Goal: Task Accomplishment & Management: Manage account settings

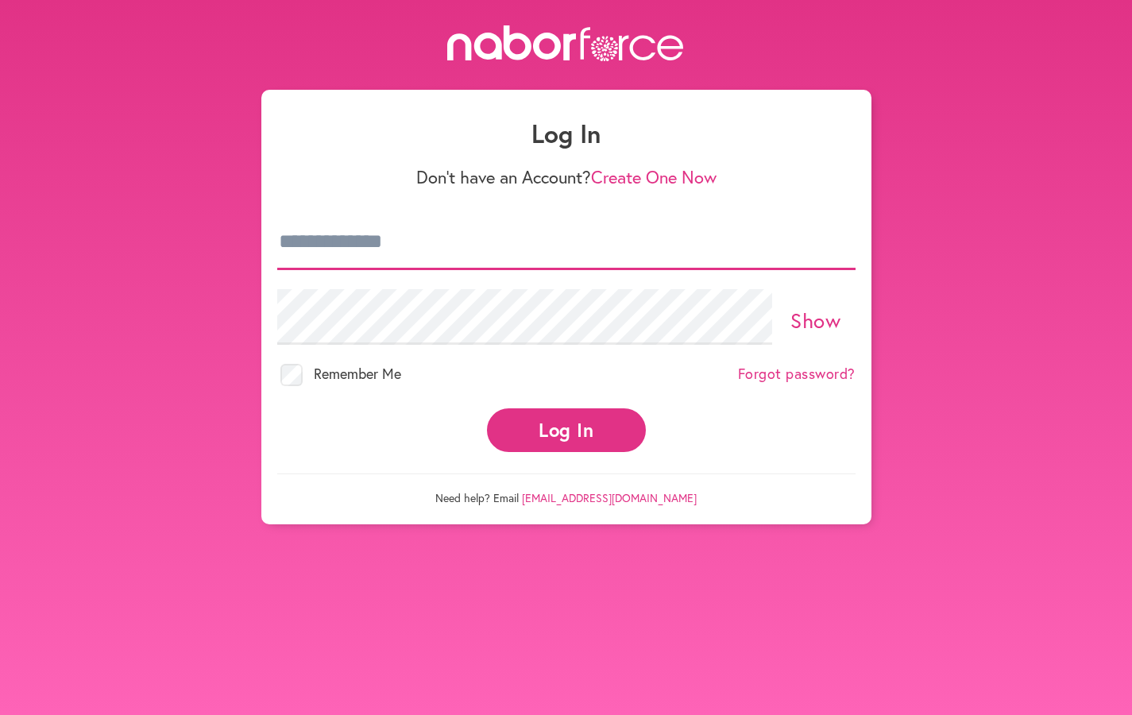
click at [514, 257] on input "email" at bounding box center [566, 242] width 578 height 56
type input "**********"
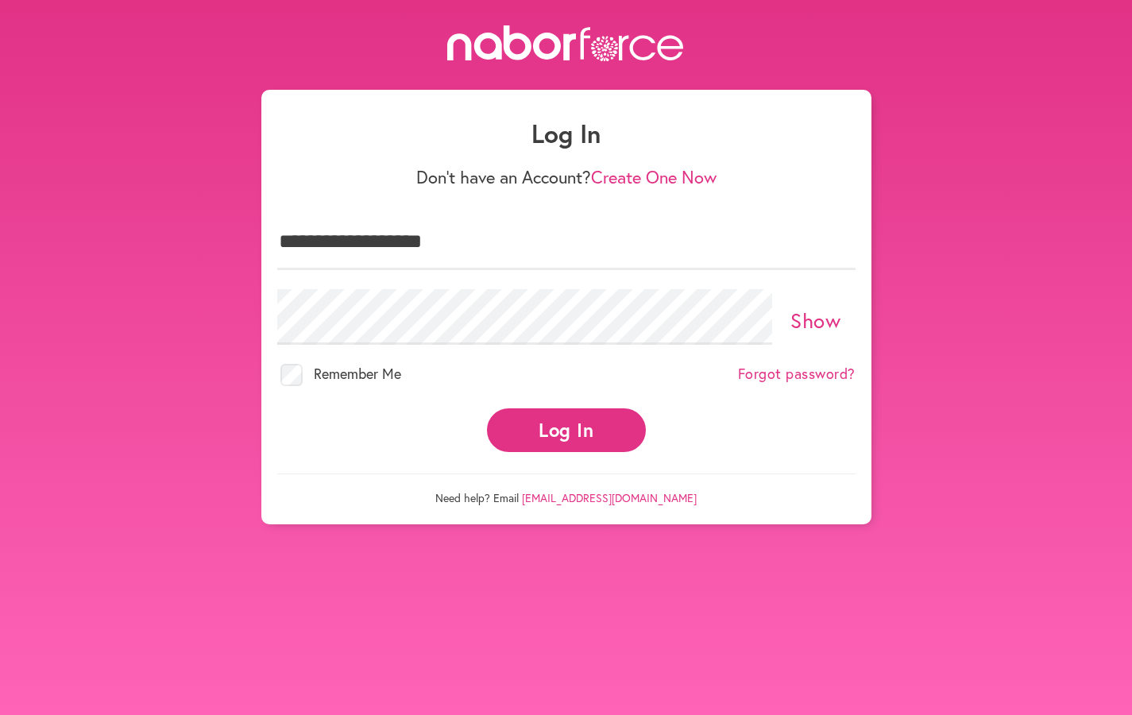
click at [770, 376] on link "Forgot password?" at bounding box center [797, 373] width 118 height 17
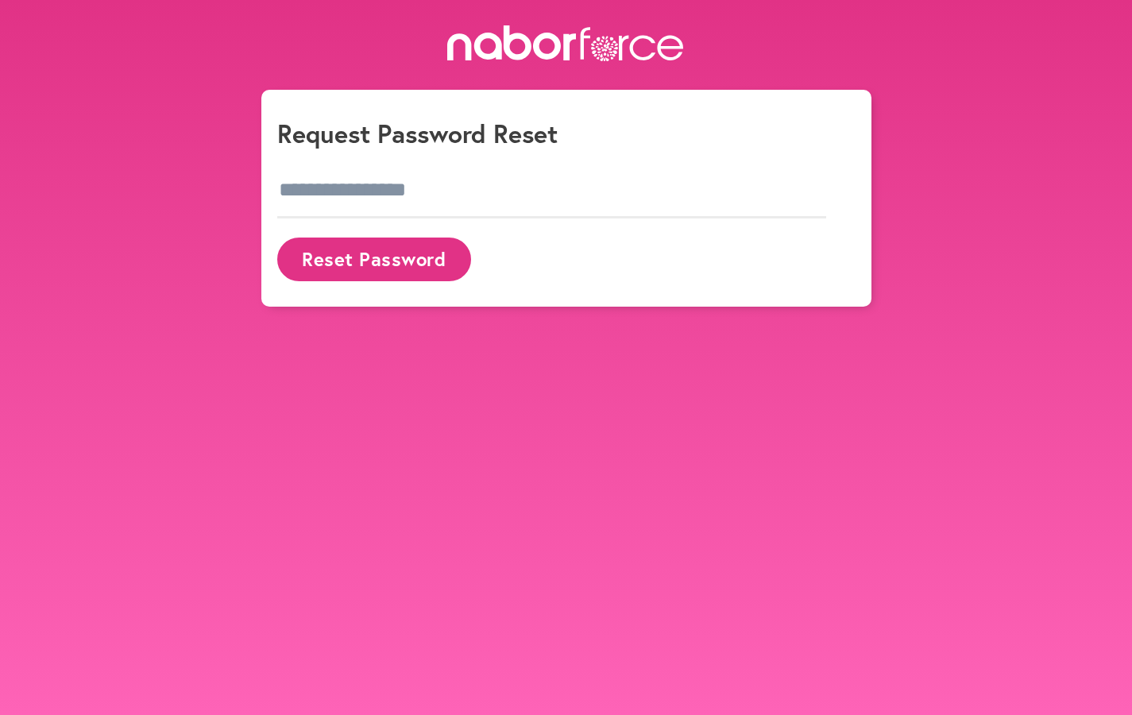
click at [462, 220] on div at bounding box center [566, 190] width 578 height 75
click at [466, 200] on input "email" at bounding box center [552, 191] width 550 height 56
type input "**********"
click at [394, 257] on button "Reset Password" at bounding box center [374, 260] width 194 height 44
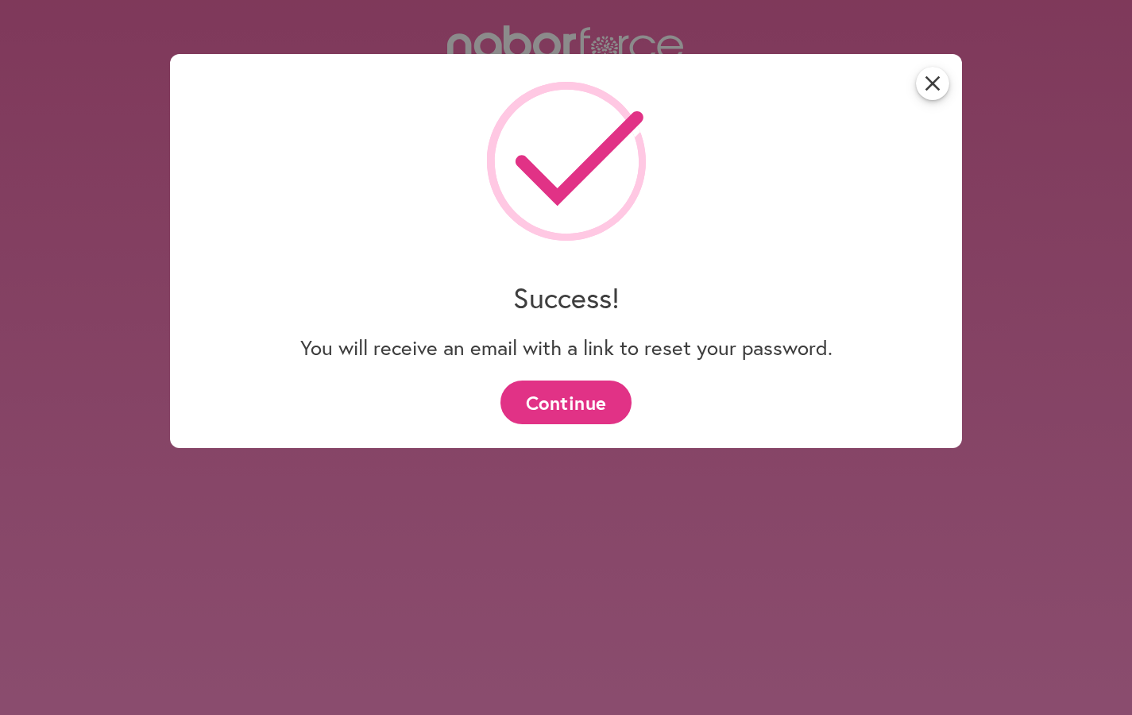
click at [585, 392] on button "Continue" at bounding box center [565, 403] width 131 height 44
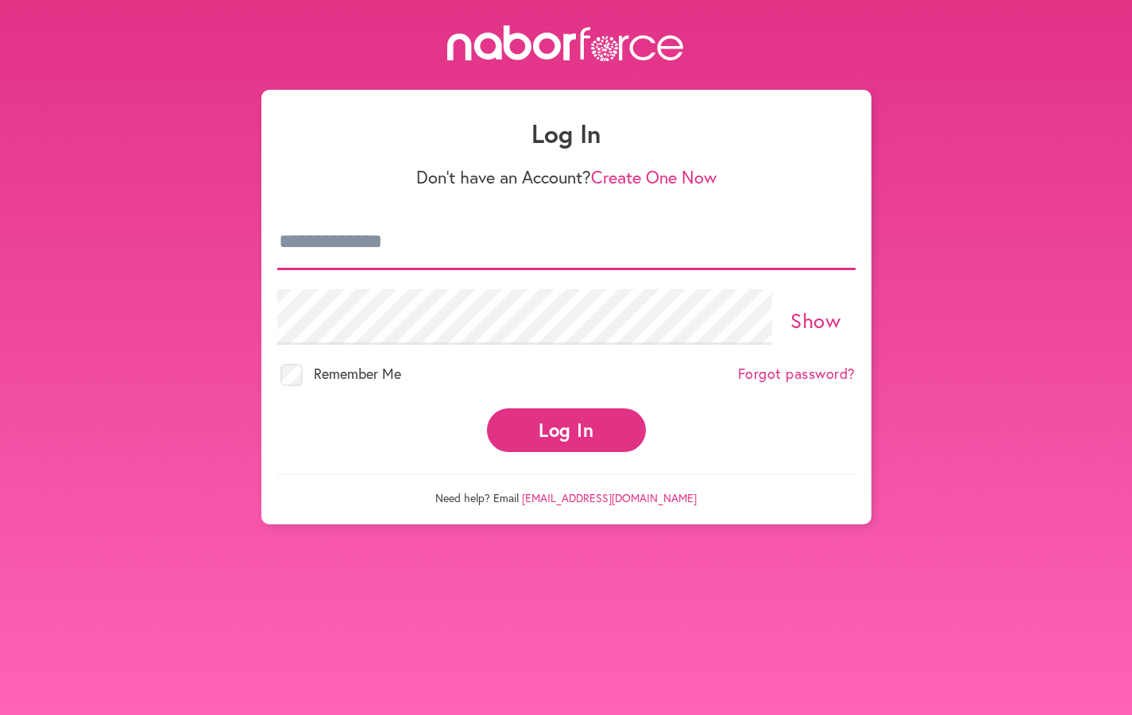
type input "**********"
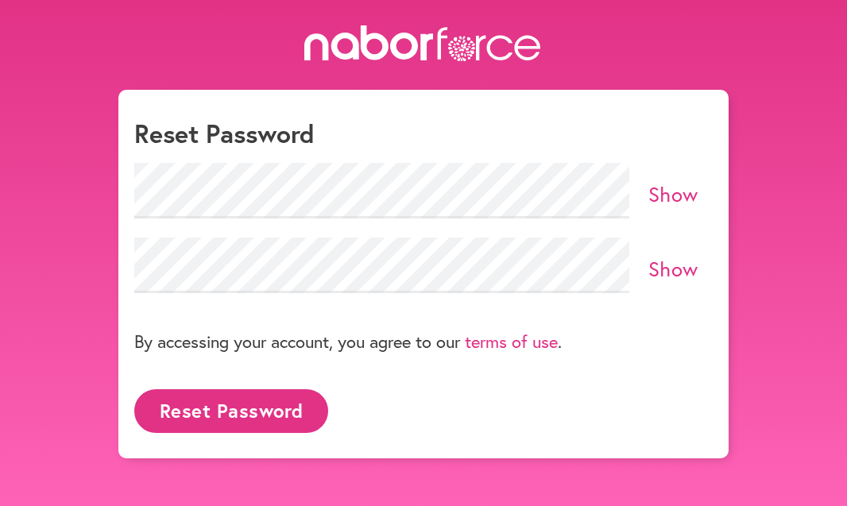
click at [432, 148] on h1 "Reset Password" at bounding box center [423, 133] width 578 height 30
click at [653, 101] on div "close Reset Password Show Show By accessing your account, you agree to our term…" at bounding box center [423, 274] width 610 height 369
click at [249, 408] on button "Reset Password" at bounding box center [231, 411] width 194 height 44
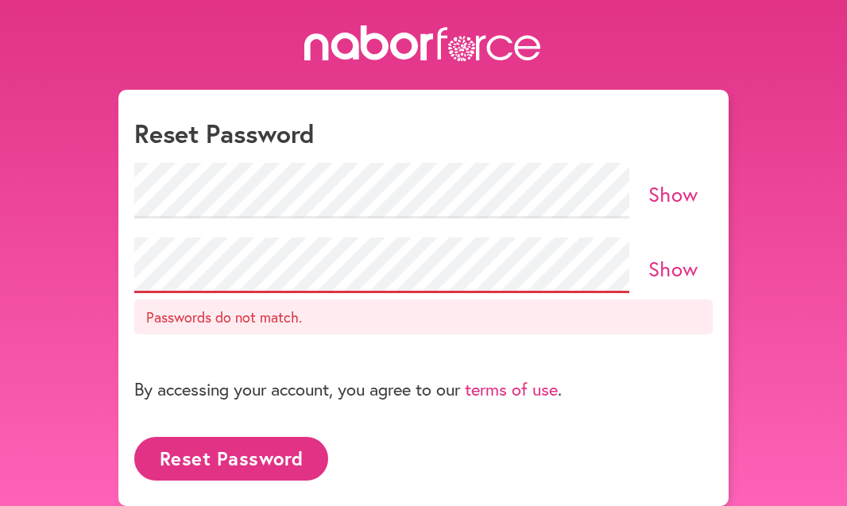
click at [674, 270] on link "Show" at bounding box center [673, 268] width 50 height 27
click at [671, 198] on link "Show" at bounding box center [673, 193] width 50 height 27
click at [691, 368] on div "By accessing your account, you agree to our terms of use ." at bounding box center [423, 388] width 578 height 77
click at [272, 449] on button "Reset Password" at bounding box center [231, 459] width 194 height 44
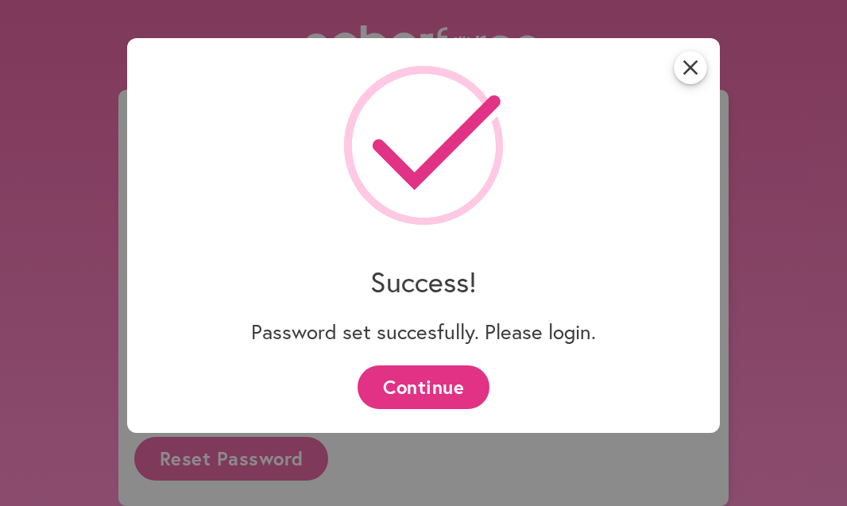
click at [424, 384] on button "Continue" at bounding box center [422, 387] width 131 height 44
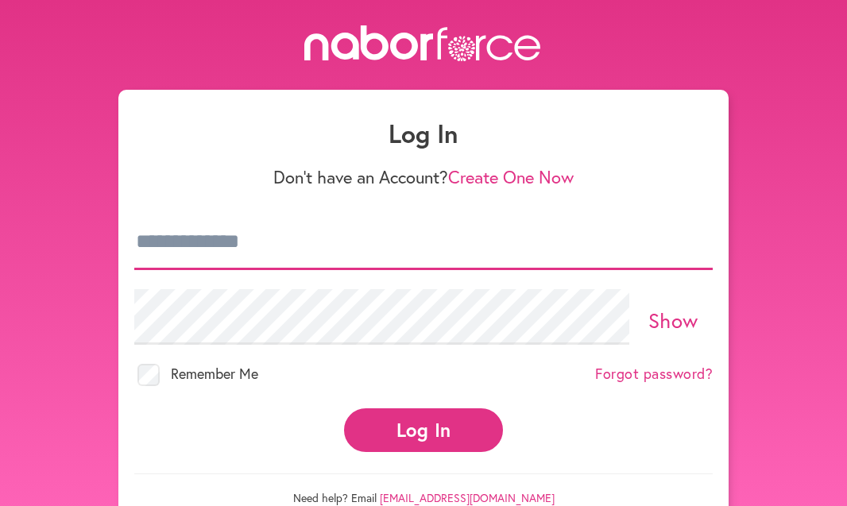
type input "**********"
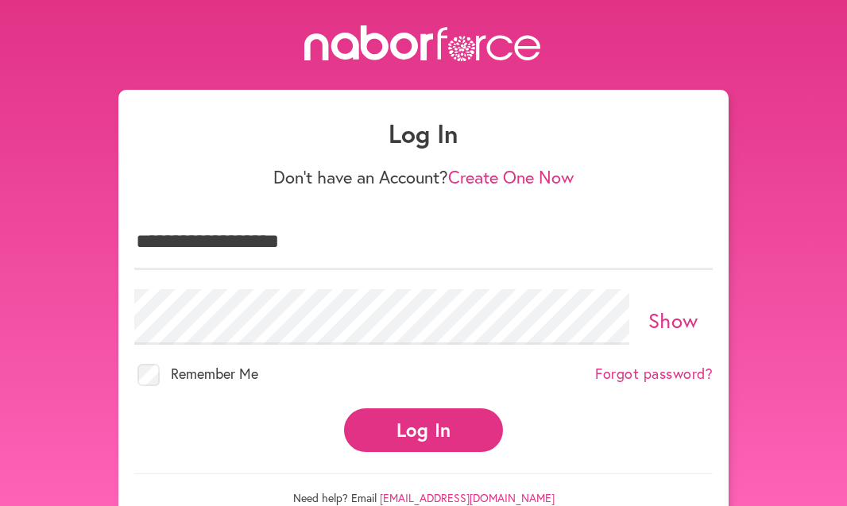
click at [430, 426] on button "Log In" at bounding box center [423, 430] width 159 height 44
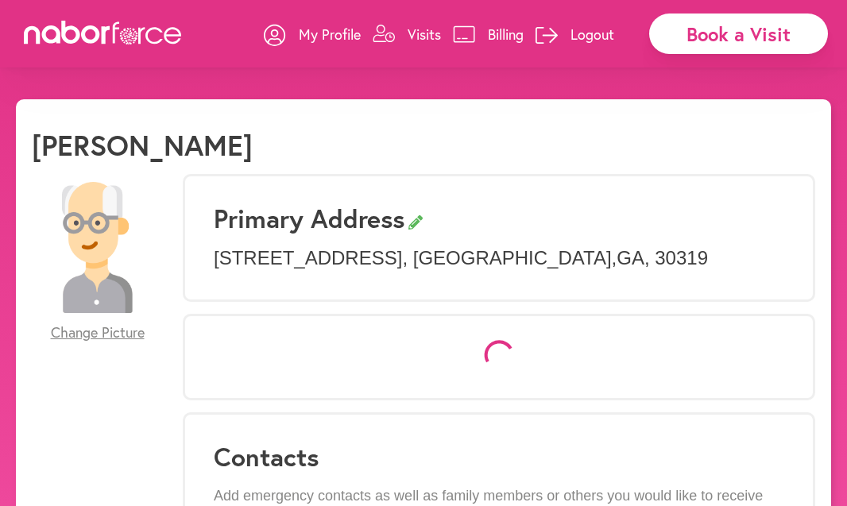
select select "*"
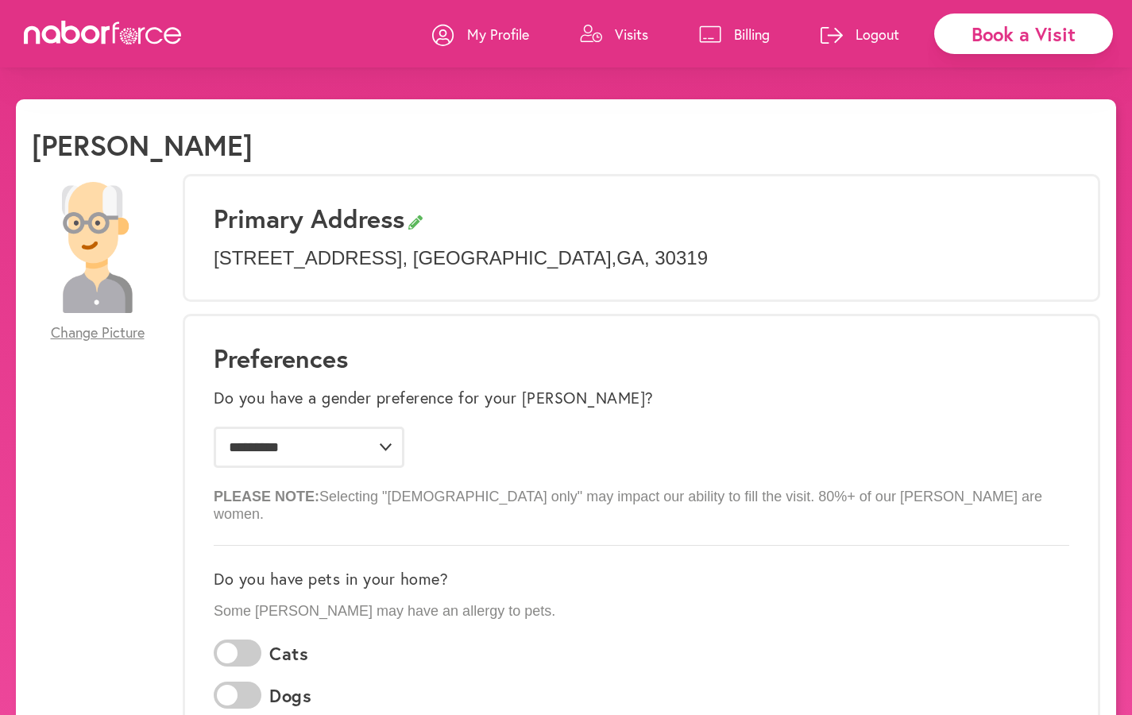
click at [744, 36] on p "Billing" at bounding box center [752, 34] width 36 height 19
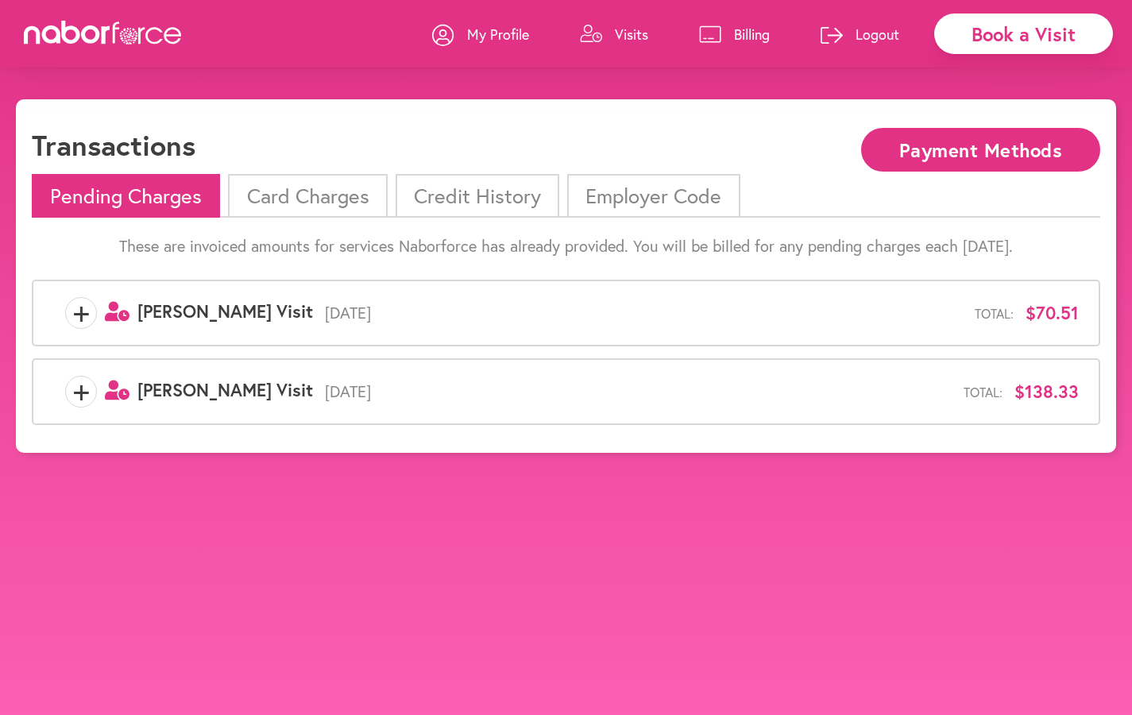
click at [184, 394] on span "Nabor Visit" at bounding box center [225, 389] width 176 height 23
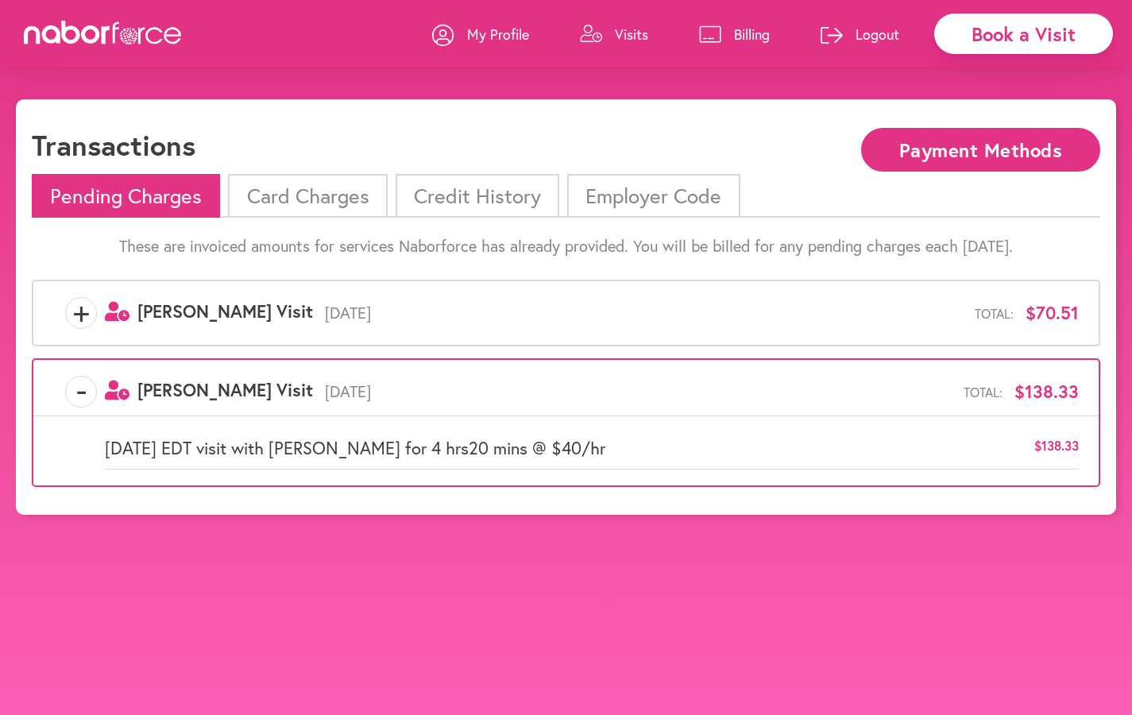
click at [79, 318] on span "+" at bounding box center [81, 313] width 30 height 32
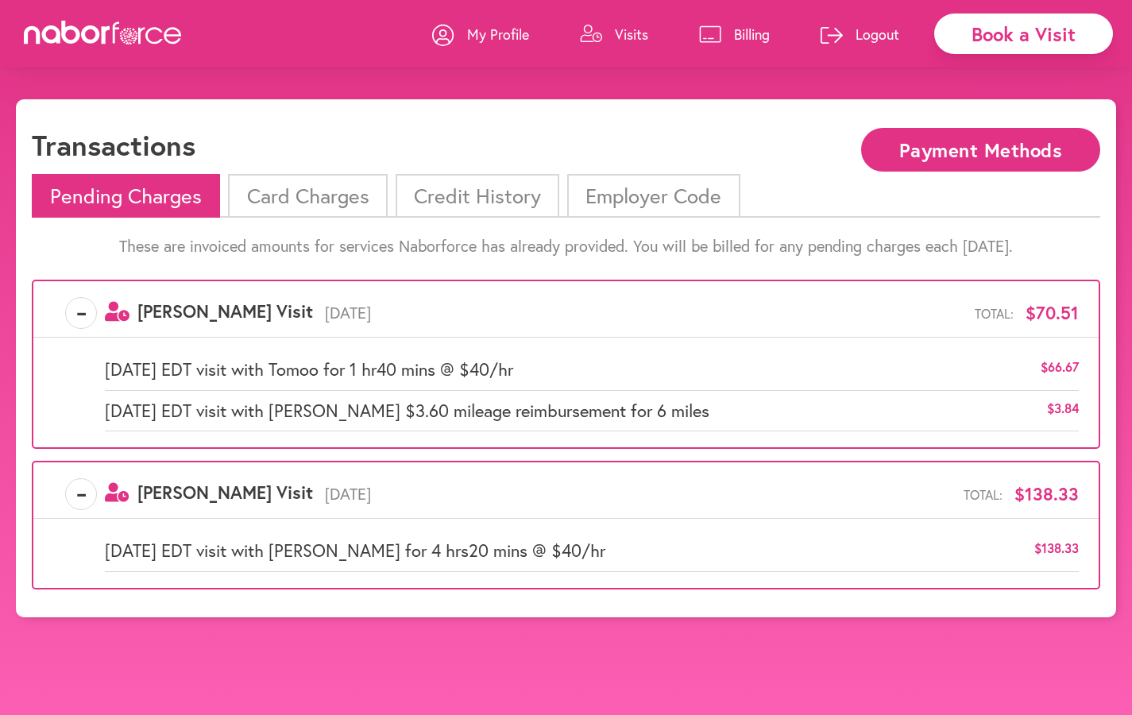
click at [620, 29] on p "Visits" at bounding box center [631, 34] width 33 height 19
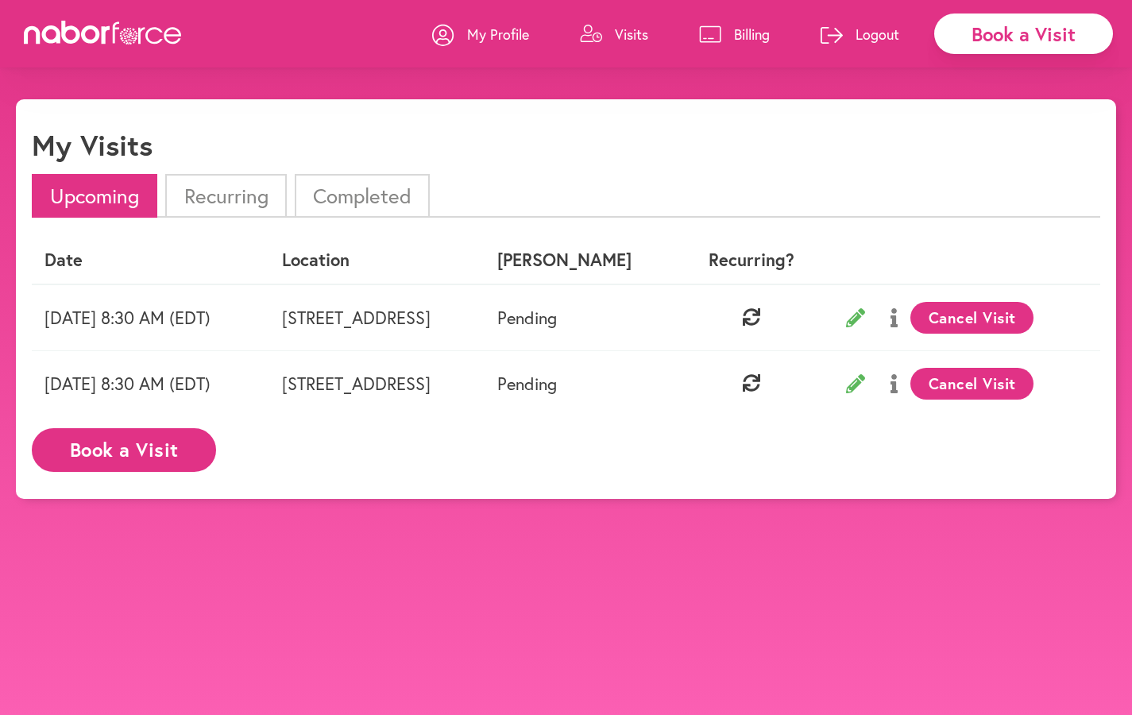
click at [370, 199] on li "Completed" at bounding box center [362, 196] width 135 height 44
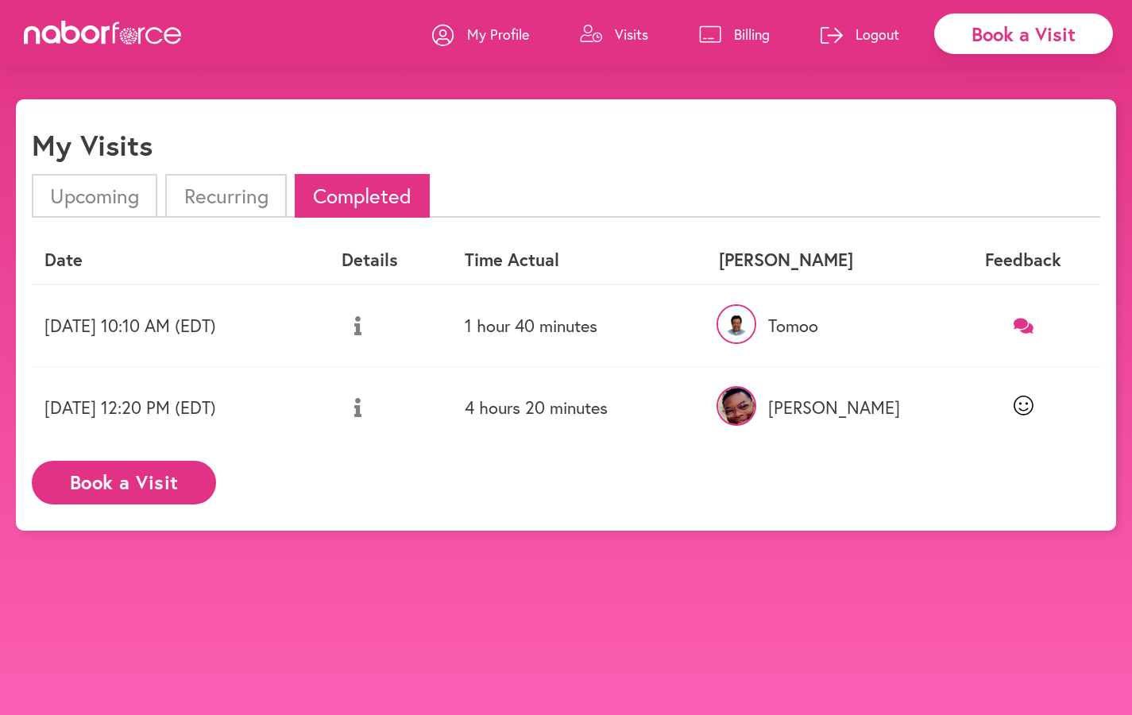
click at [858, 31] on p "Logout" at bounding box center [878, 34] width 44 height 19
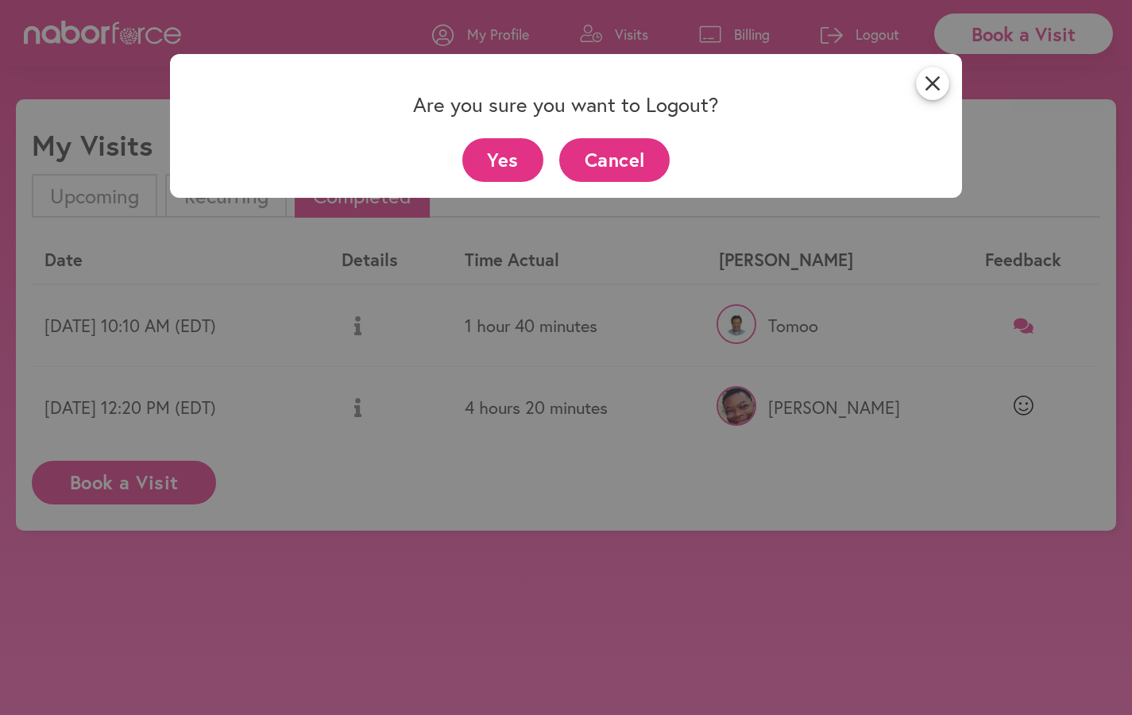
click at [508, 157] on button "Yes" at bounding box center [503, 160] width 82 height 44
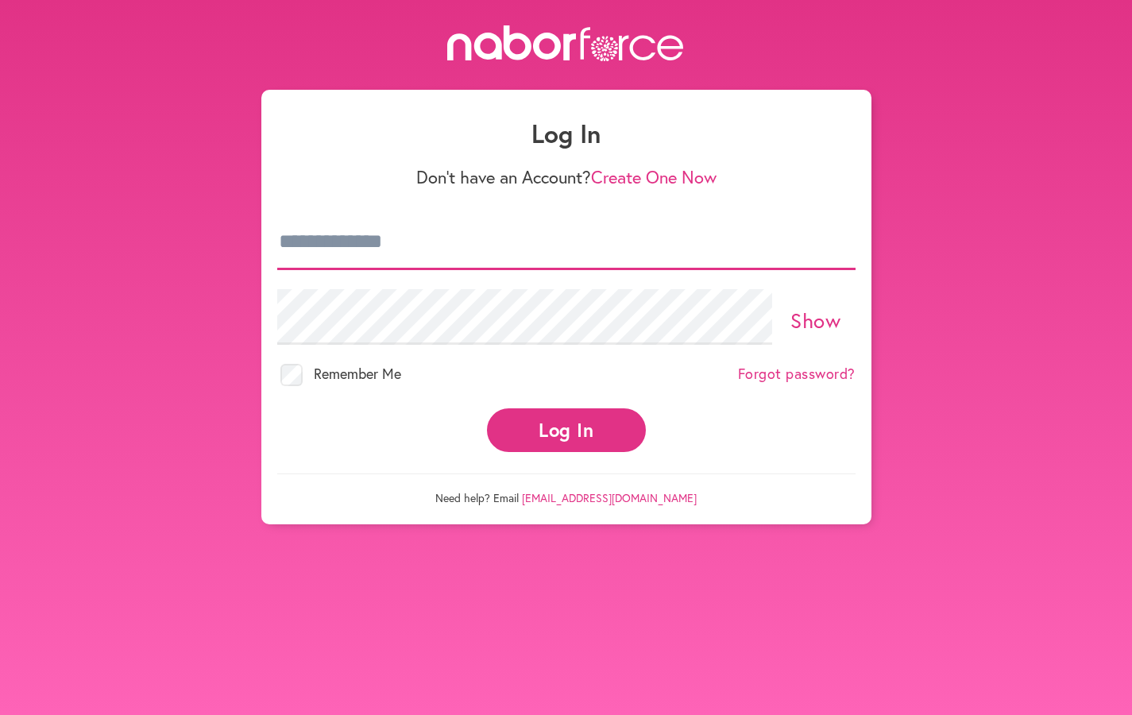
type input "**********"
